Goal: Find contact information: Find contact information

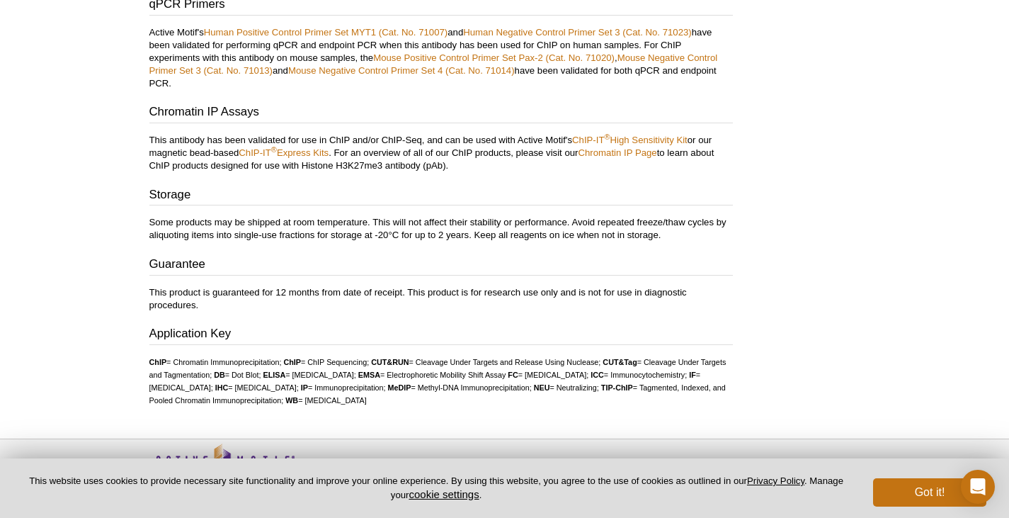
scroll to position [3177, 0]
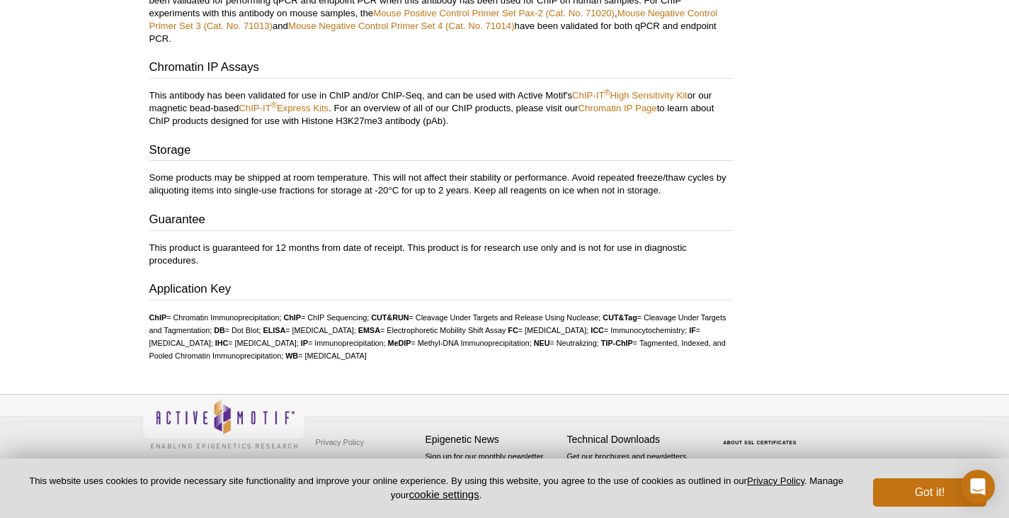
click at [921, 509] on pint-cookie-banner "This website uses cookies to provide necessary site functionality and improve y…" at bounding box center [504, 487] width 1009 height 59
click at [920, 491] on button "Got it!" at bounding box center [929, 492] width 113 height 28
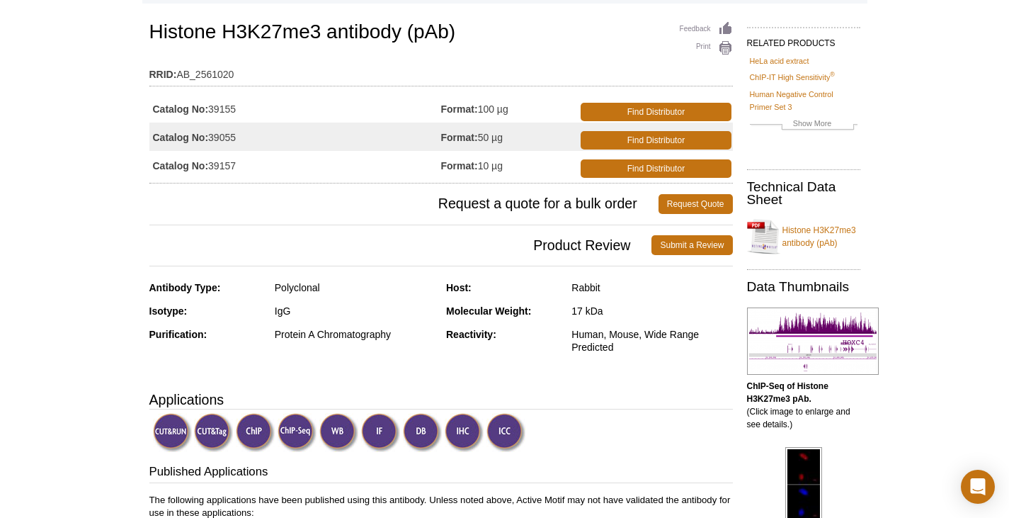
scroll to position [0, 0]
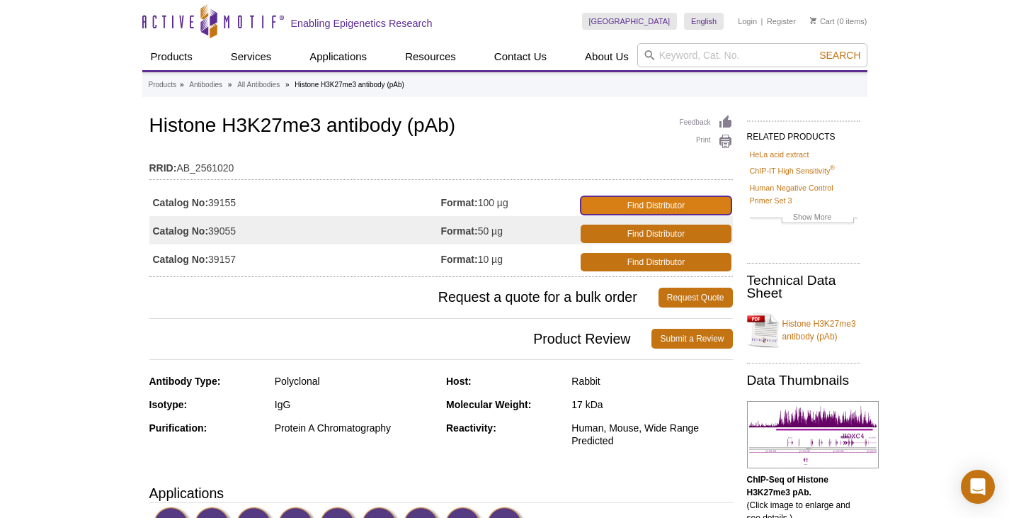
click at [651, 200] on link "Find Distributor" at bounding box center [656, 205] width 150 height 18
